Goal: Navigation & Orientation: Find specific page/section

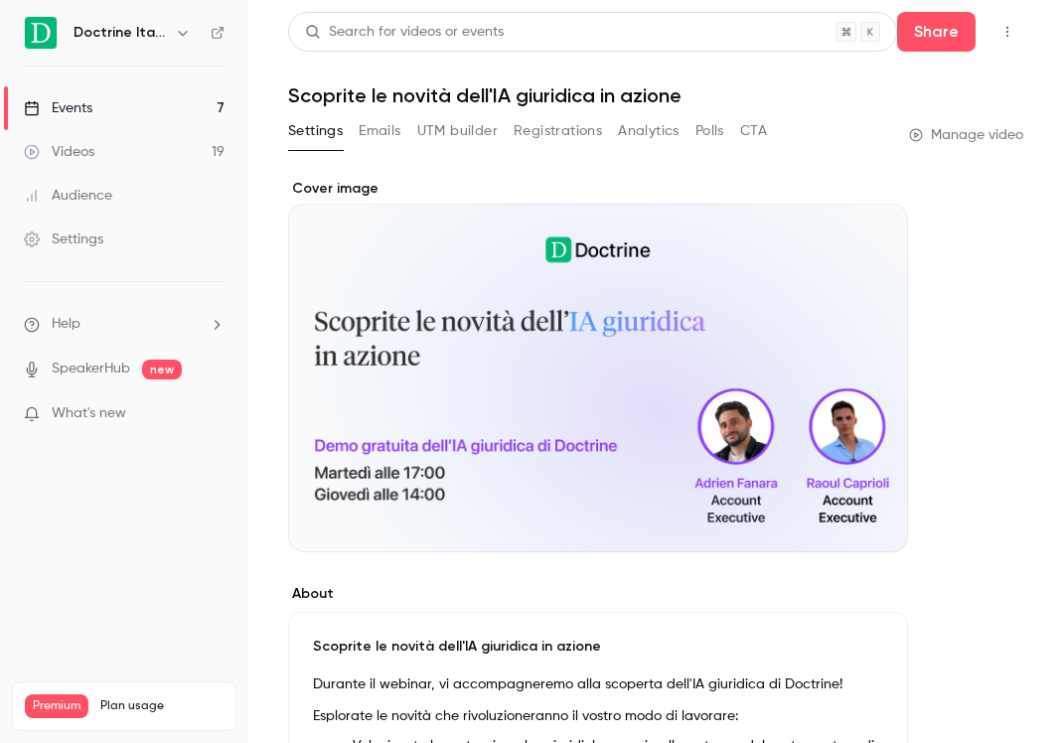
click at [191, 111] on link "Events 7" at bounding box center [124, 108] width 248 height 44
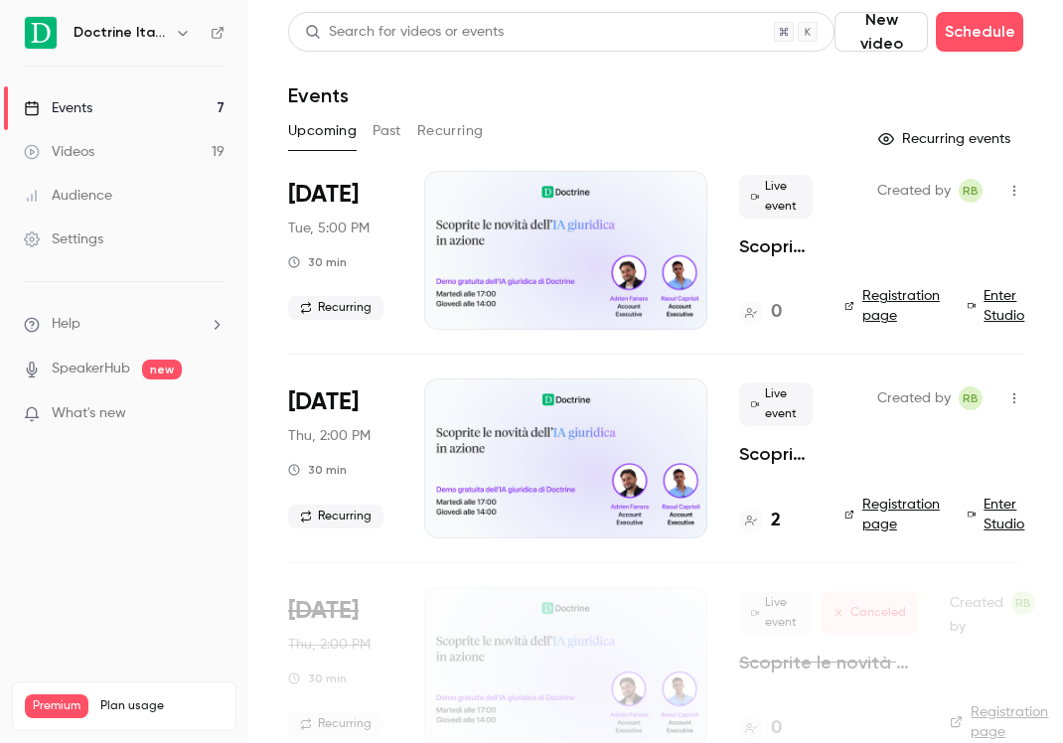
click at [397, 126] on button "Past" at bounding box center [386, 131] width 29 height 32
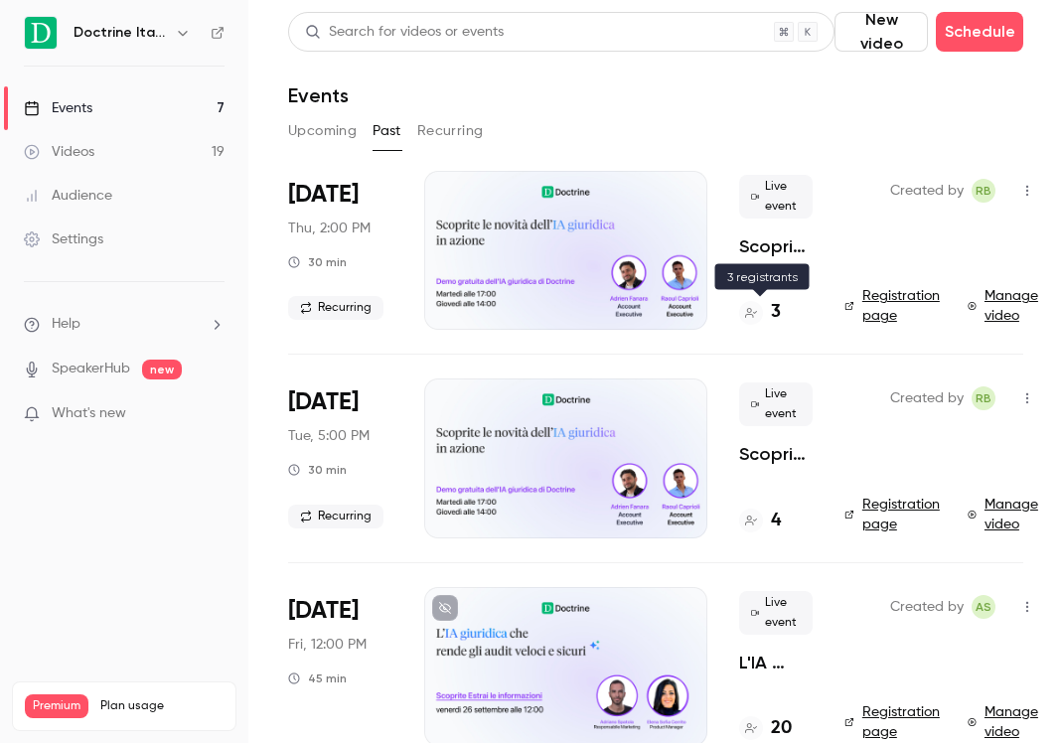
click at [758, 316] on div at bounding box center [751, 313] width 24 height 24
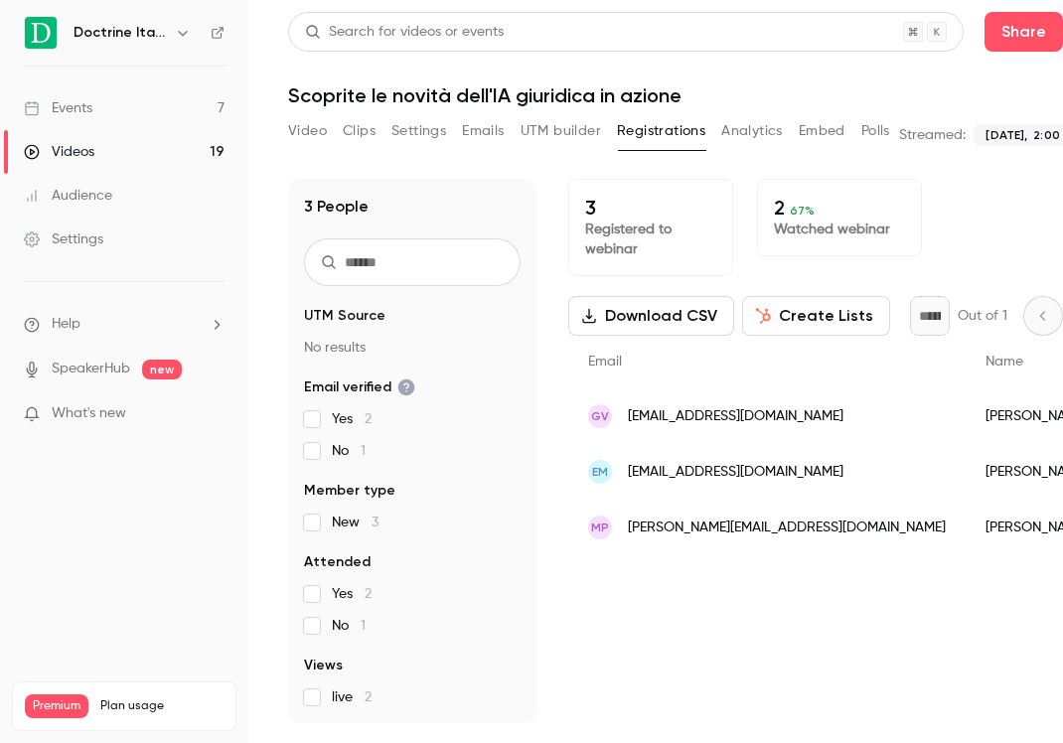
click at [752, 435] on div "GV giuseppevitrani74@gmail.com" at bounding box center [766, 416] width 397 height 56
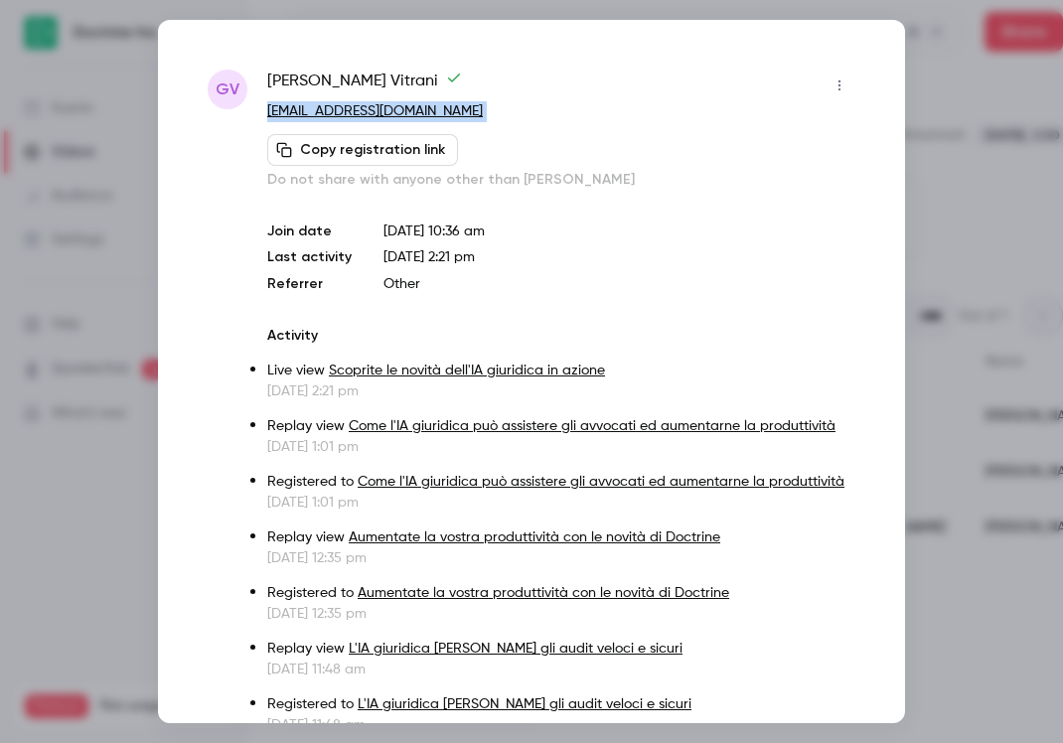
drag, startPoint x: 473, startPoint y: 122, endPoint x: 270, endPoint y: 118, distance: 202.6
click at [270, 118] on div "Giuseppe Vitrani giuseppevitrani74@gmail.com Copy registration link Do not shar…" at bounding box center [561, 130] width 588 height 120
copy div "giuseppevitrani74@gmail.com Copy registration link"
click at [945, 91] on div at bounding box center [531, 371] width 1063 height 743
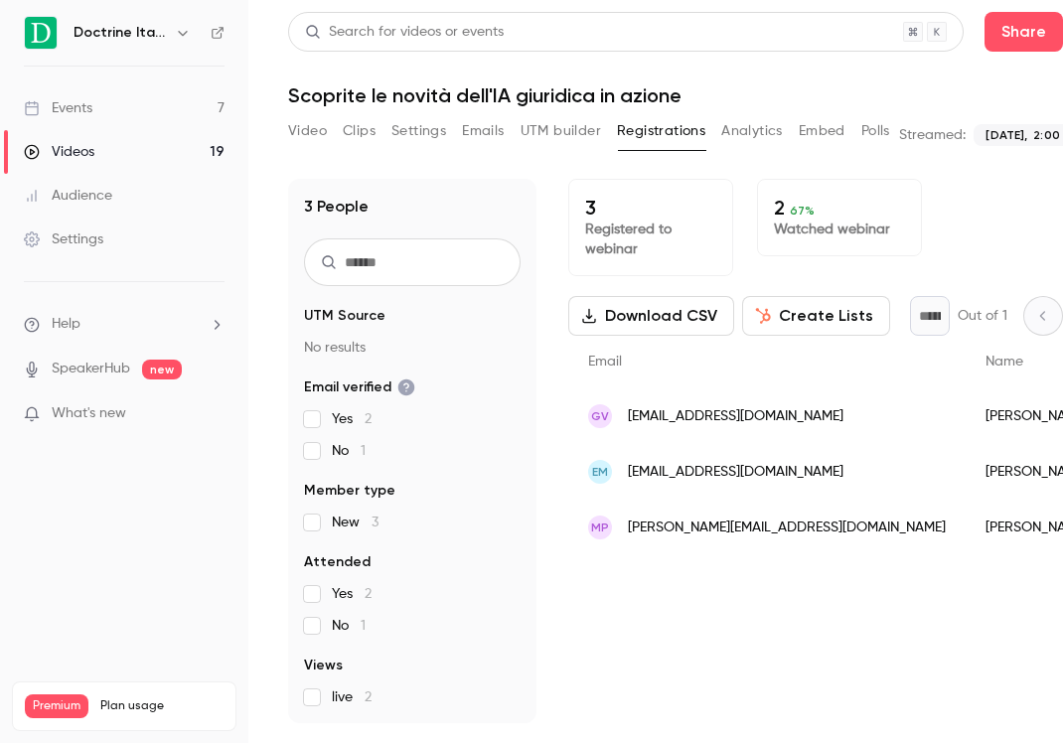
click at [128, 107] on link "Events 7" at bounding box center [124, 108] width 248 height 44
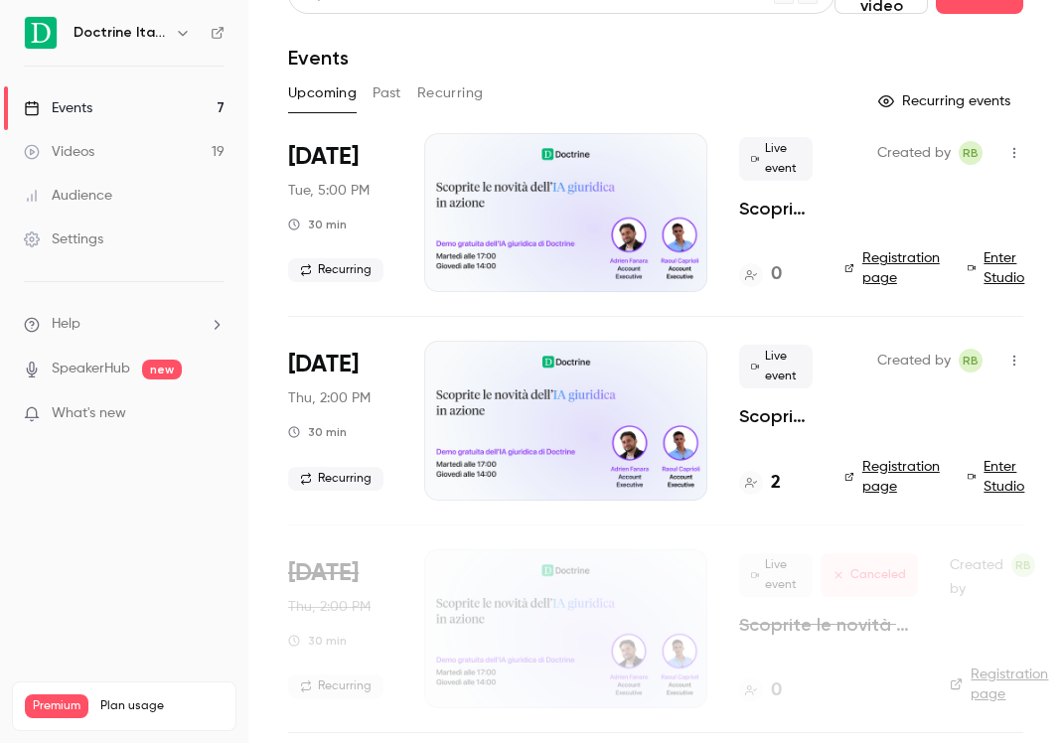
scroll to position [39, 0]
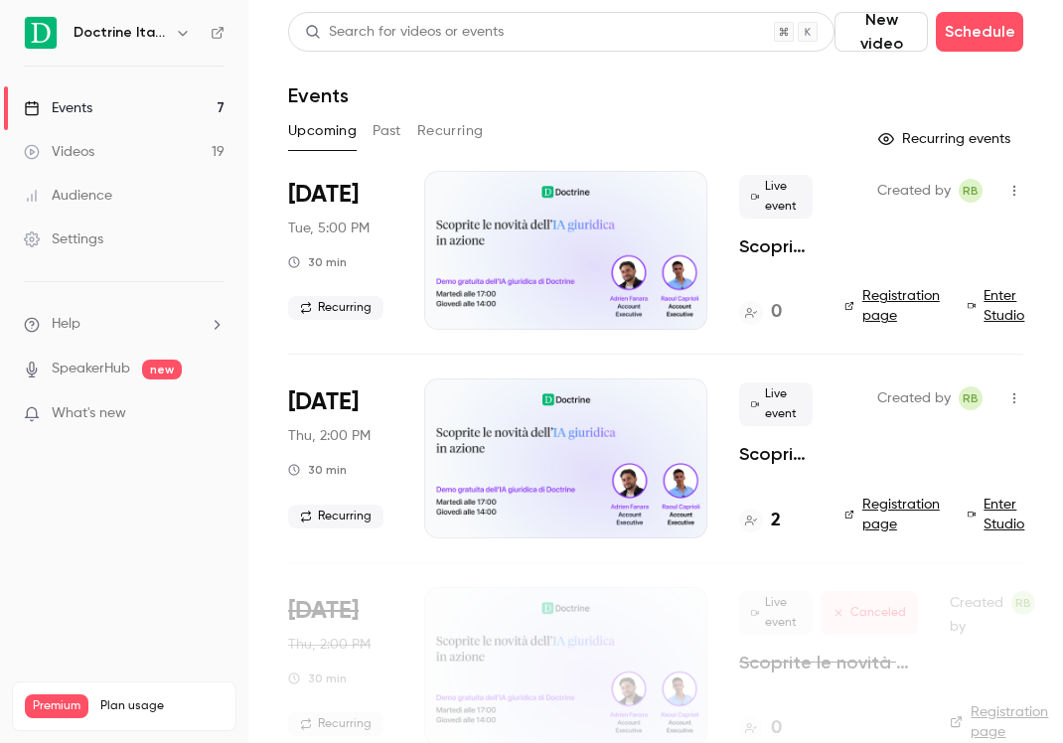
click at [148, 94] on link "Events 7" at bounding box center [124, 108] width 248 height 44
click at [161, 44] on div "Doctrine Italia" at bounding box center [133, 33] width 121 height 24
click at [163, 38] on h6 "Doctrine Italia" at bounding box center [119, 33] width 93 height 20
click at [187, 27] on icon "button" at bounding box center [183, 33] width 16 height 16
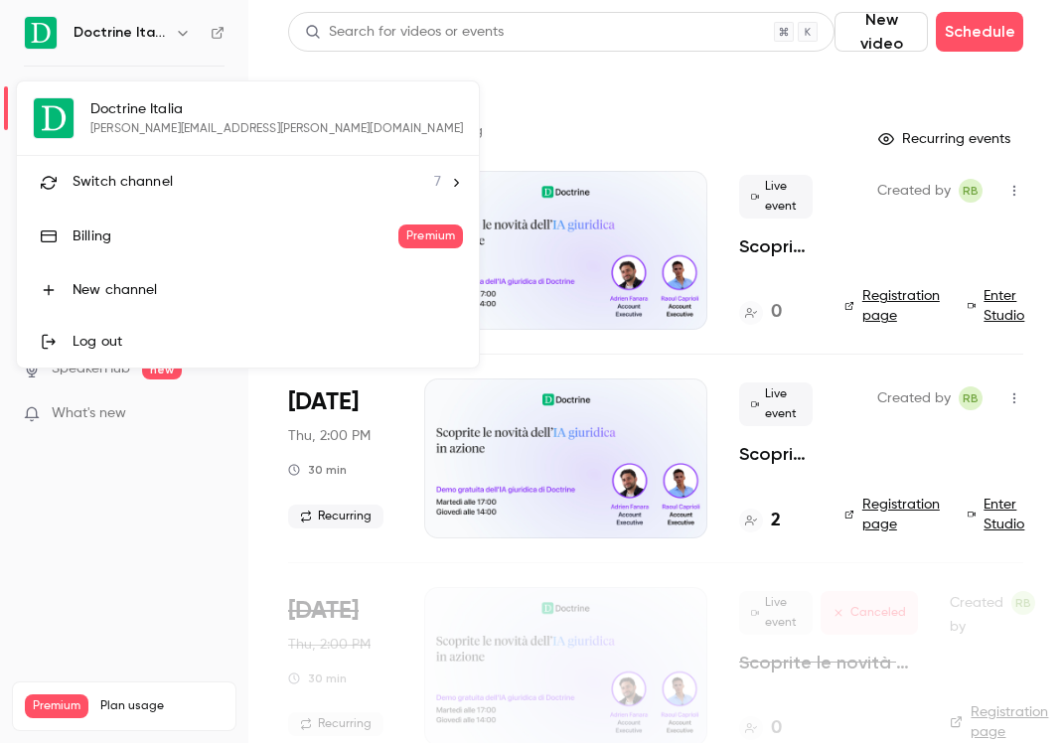
click at [163, 163] on li "Switch channel 7" at bounding box center [248, 182] width 462 height 53
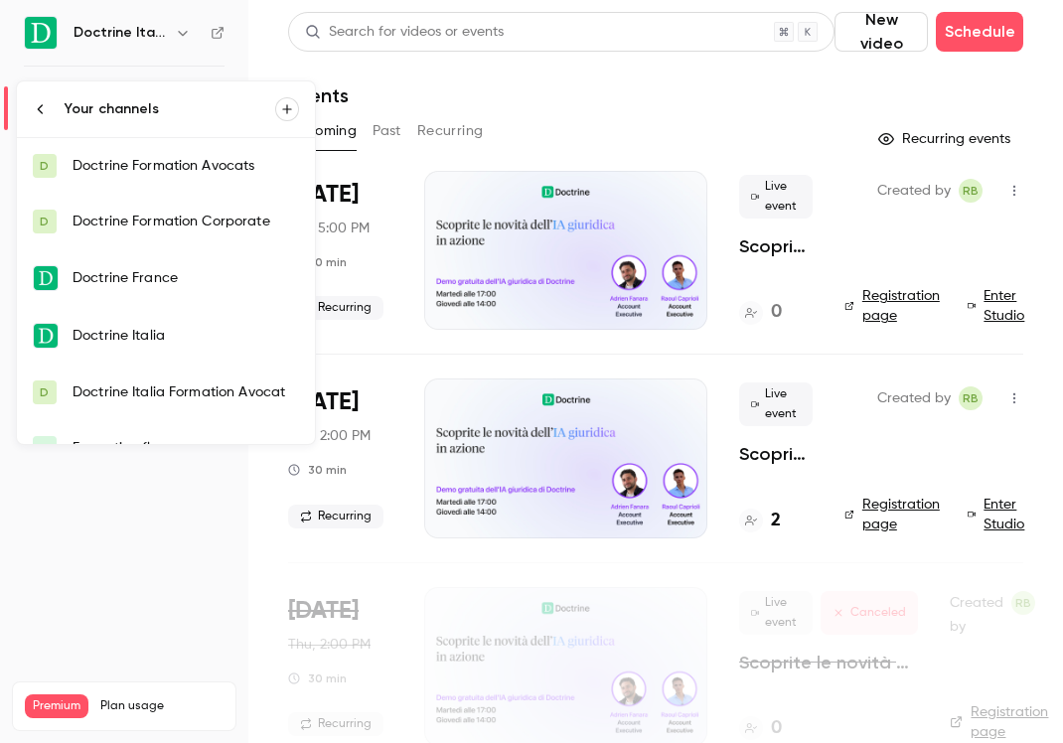
click at [47, 102] on icon at bounding box center [41, 109] width 16 height 16
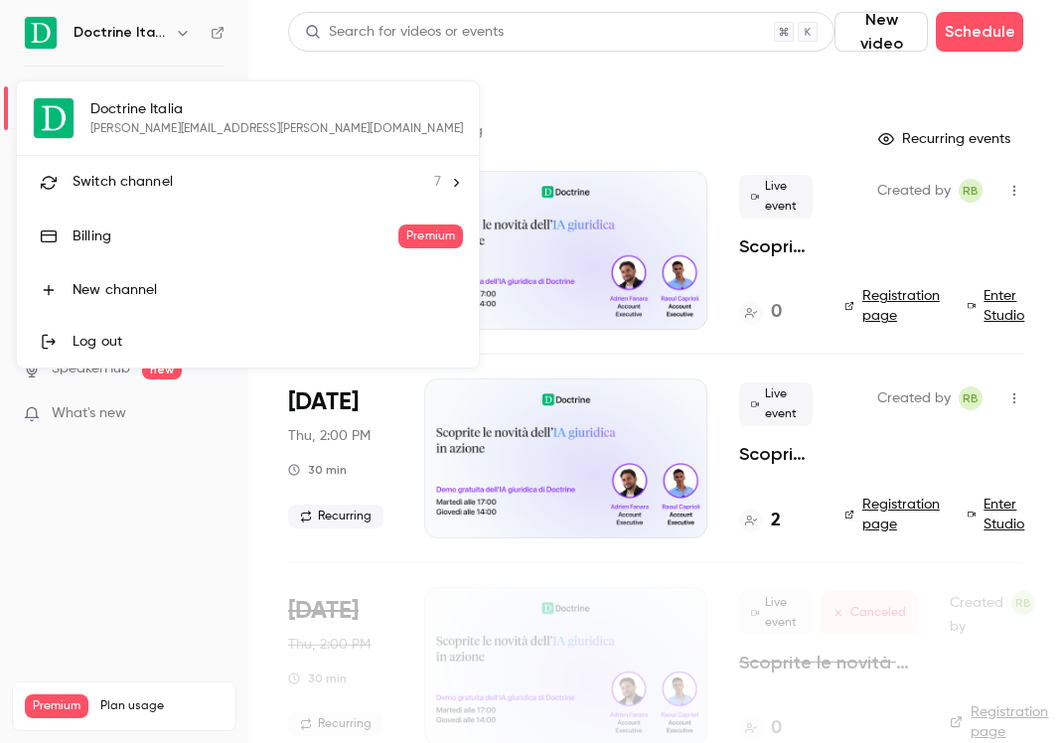
click at [204, 182] on div "Switch channel 7" at bounding box center [256, 182] width 368 height 21
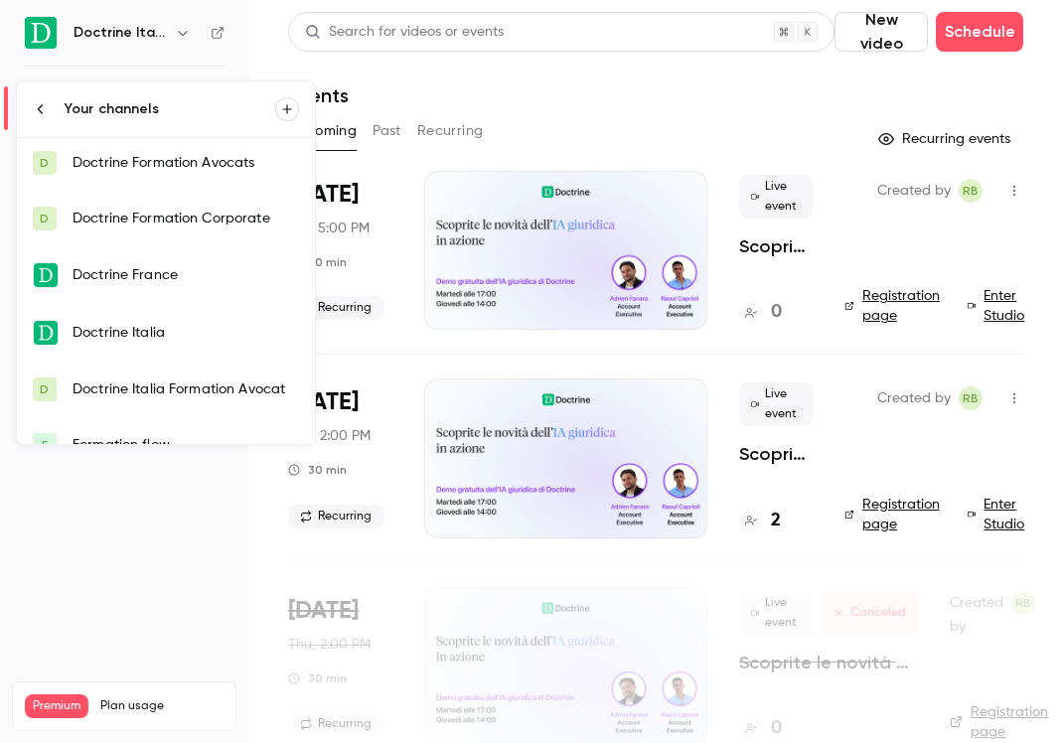
scroll to position [4, 0]
click at [193, 369] on link "D Doctrine Italia Formation Avocat" at bounding box center [166, 388] width 298 height 56
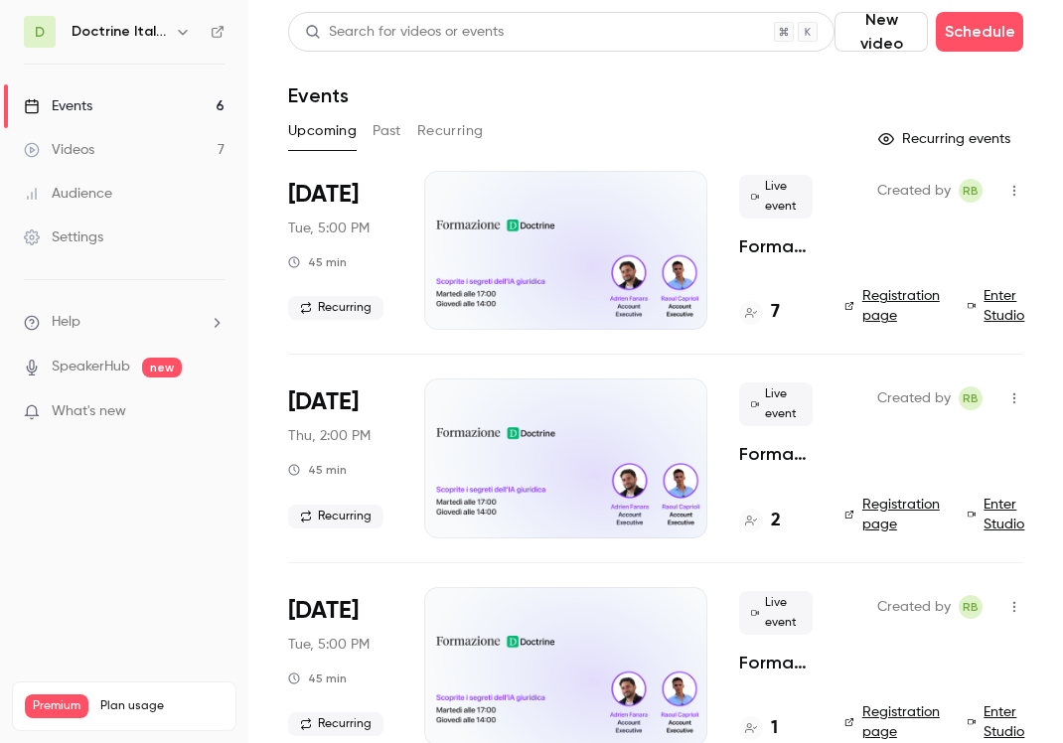
click at [765, 300] on div "7" at bounding box center [759, 312] width 41 height 27
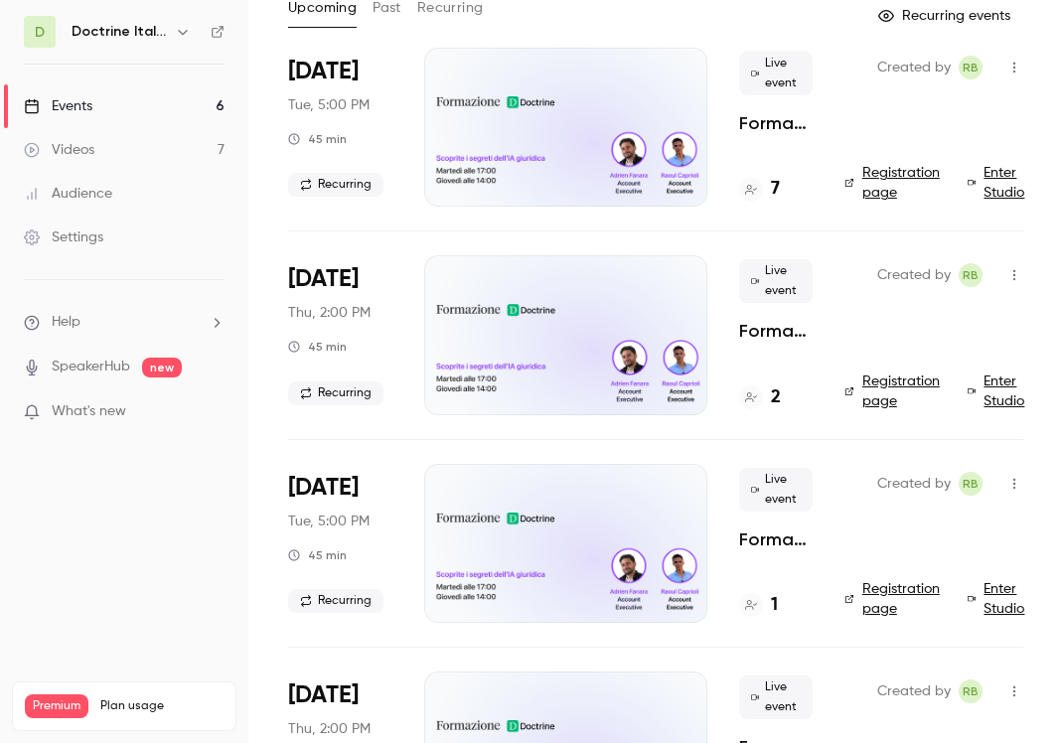
scroll to position [125, 0]
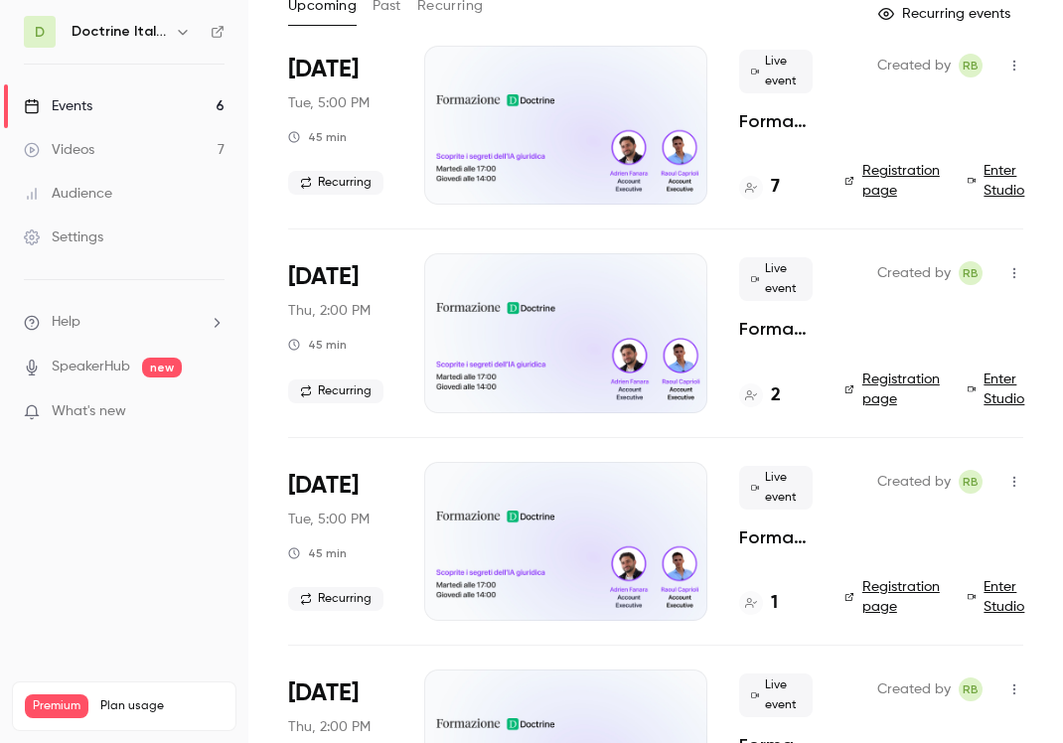
click at [872, 386] on link "Registration page" at bounding box center [893, 389] width 99 height 40
click at [772, 393] on h4 "2" at bounding box center [776, 395] width 10 height 27
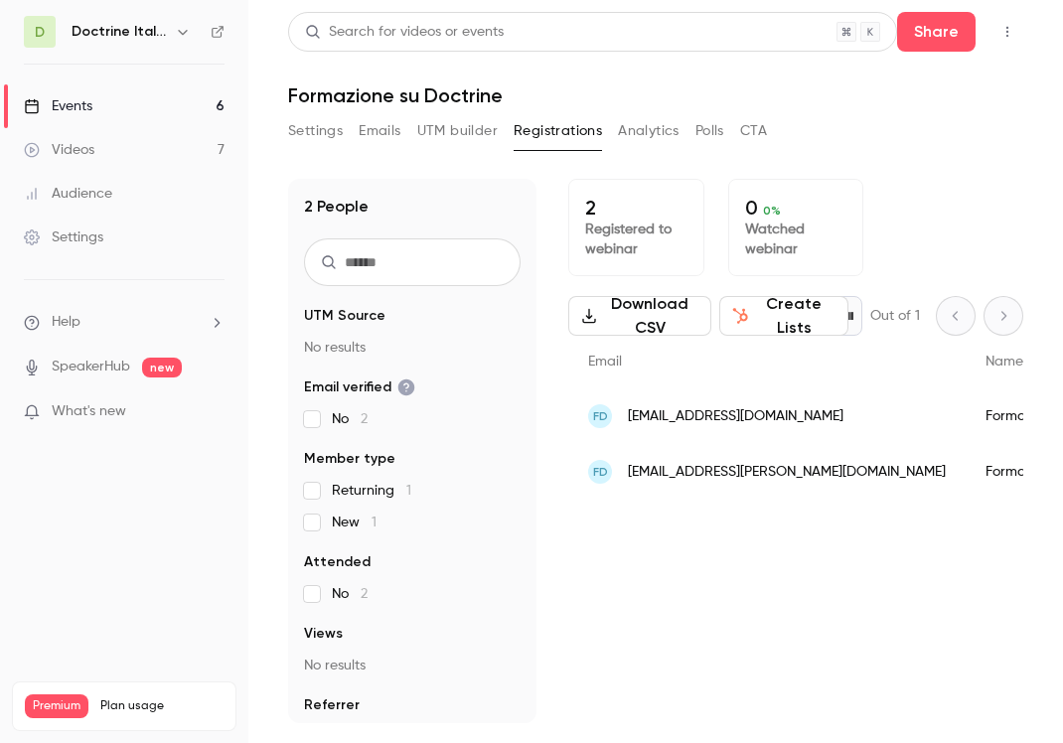
click at [298, 132] on button "Settings" at bounding box center [315, 131] width 55 height 32
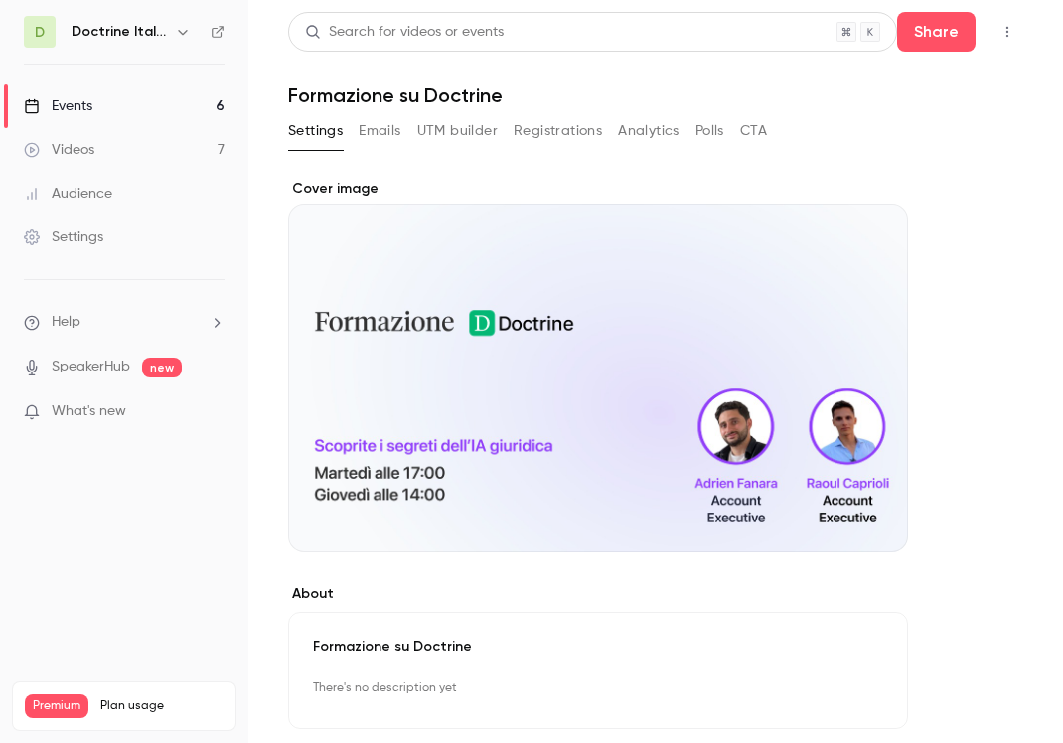
click at [189, 114] on link "Events 6" at bounding box center [124, 106] width 248 height 44
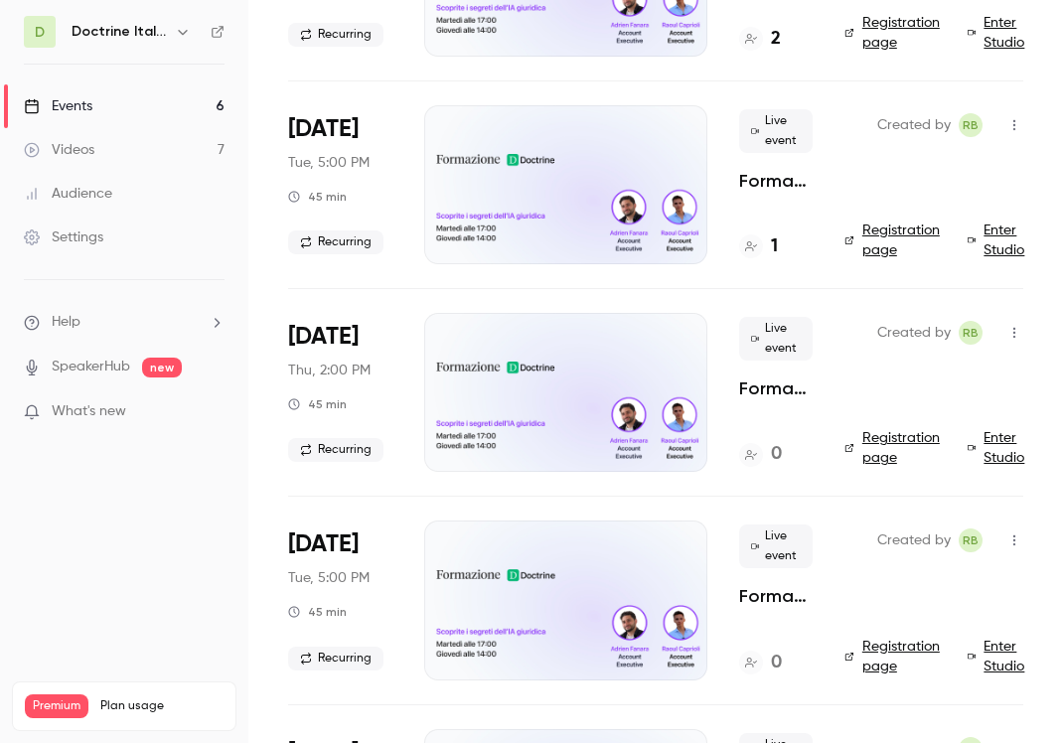
scroll to position [662, 0]
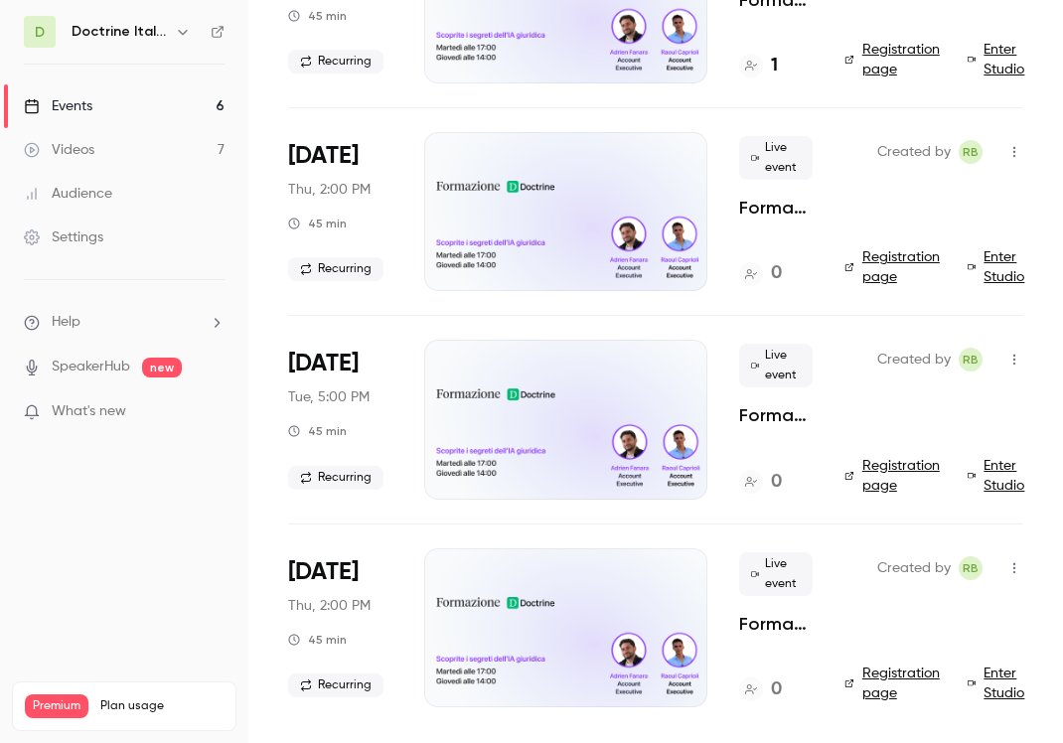
click at [515, 450] on div at bounding box center [565, 419] width 283 height 159
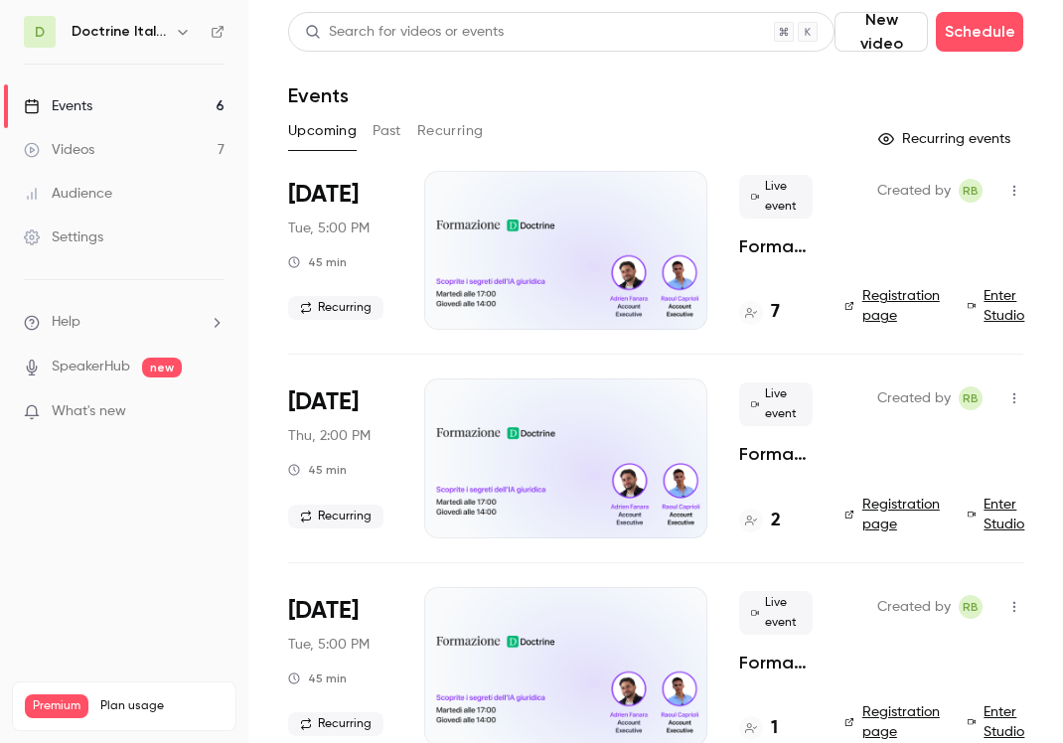
click at [168, 117] on link "Events 6" at bounding box center [124, 106] width 248 height 44
